Goal: Register for event/course

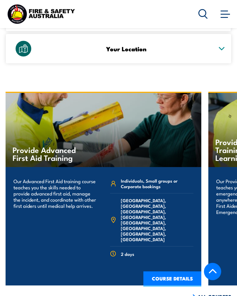
scroll to position [1112, 0]
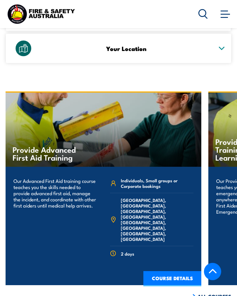
click at [157, 271] on link "COURSE DETAILS" at bounding box center [172, 278] width 58 height 15
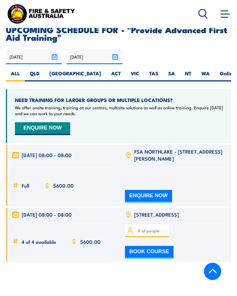
scroll to position [1096, 0]
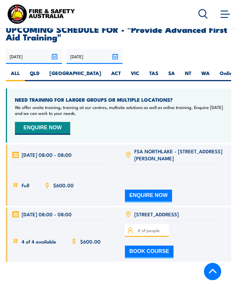
click at [37, 70] on label "QLD" at bounding box center [35, 75] width 20 height 11
click at [40, 70] on input "QLD" at bounding box center [42, 72] width 4 height 4
radio input "true"
